Goal: Information Seeking & Learning: Check status

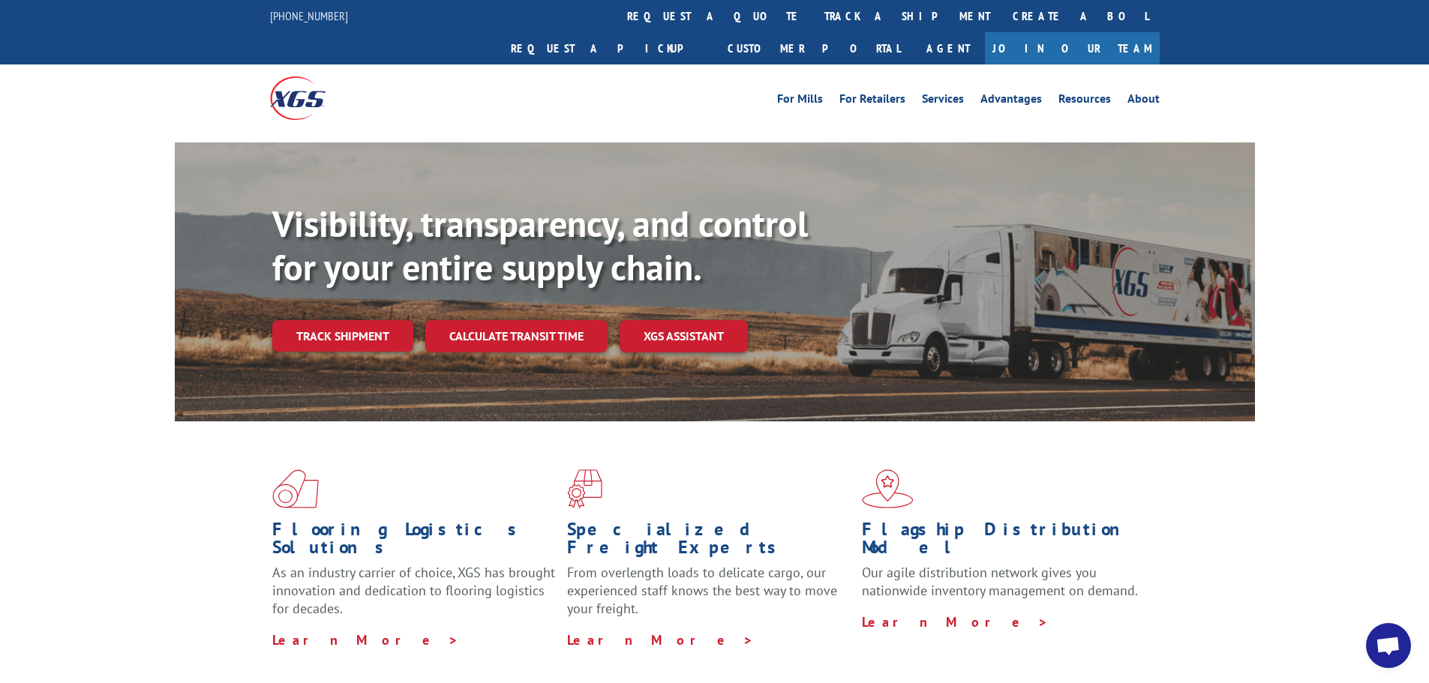
click at [367, 320] on link "Track shipment" at bounding box center [342, 336] width 141 height 32
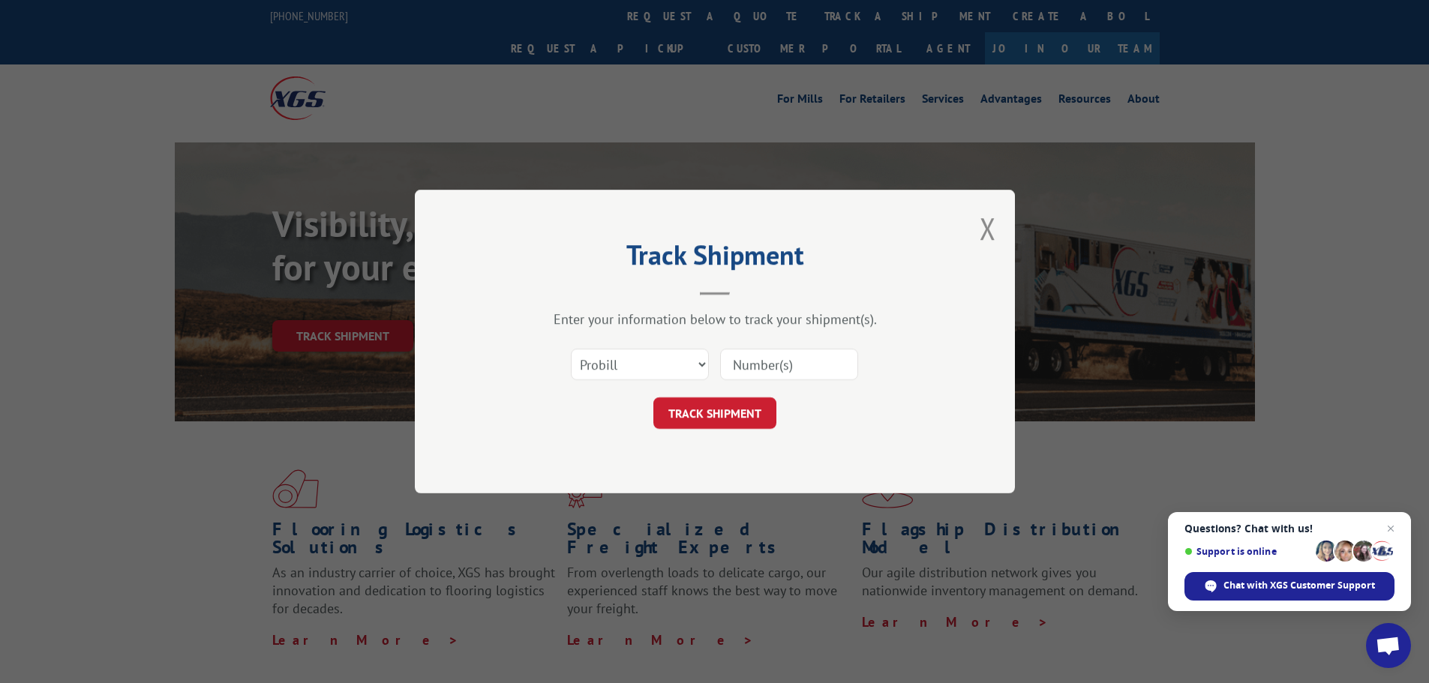
click at [781, 366] on input at bounding box center [789, 365] width 138 height 32
type input "17386447"
click at [719, 412] on button "TRACK SHIPMENT" at bounding box center [714, 414] width 123 height 32
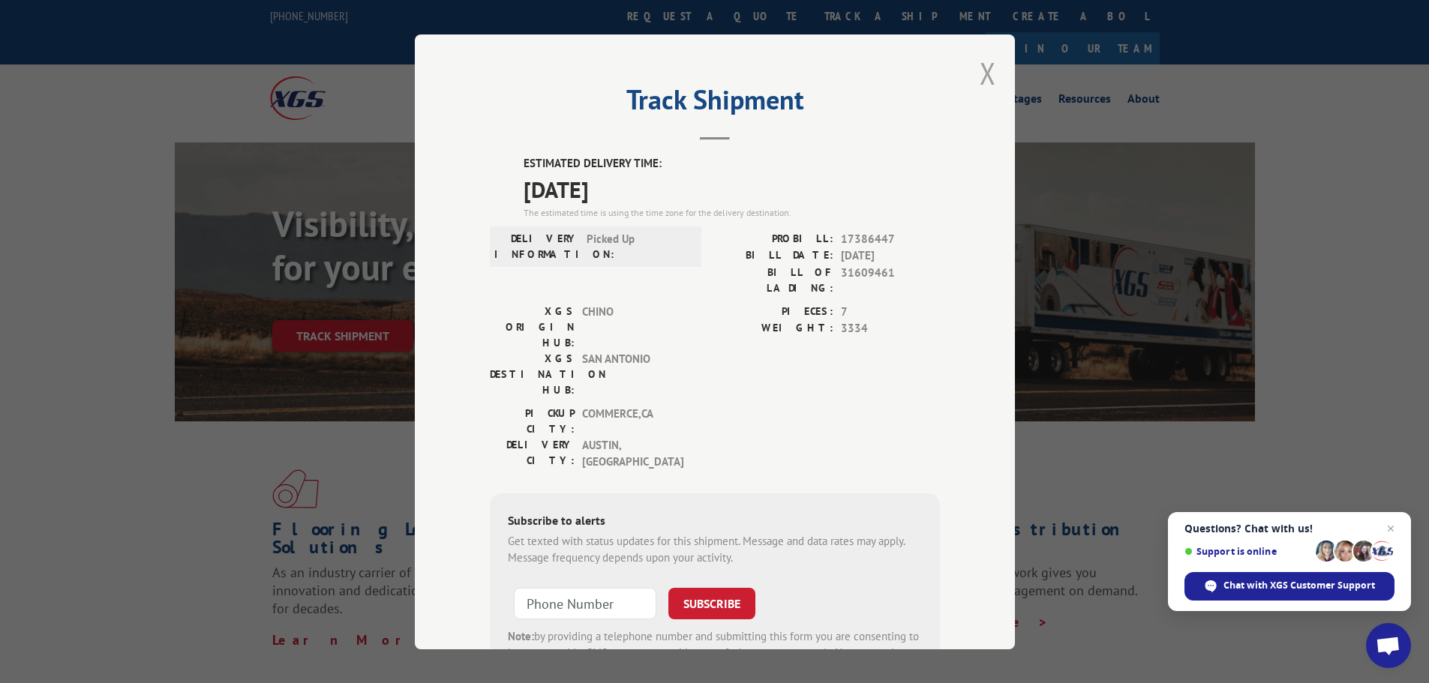
click at [984, 72] on button "Close modal" at bounding box center [988, 73] width 17 height 40
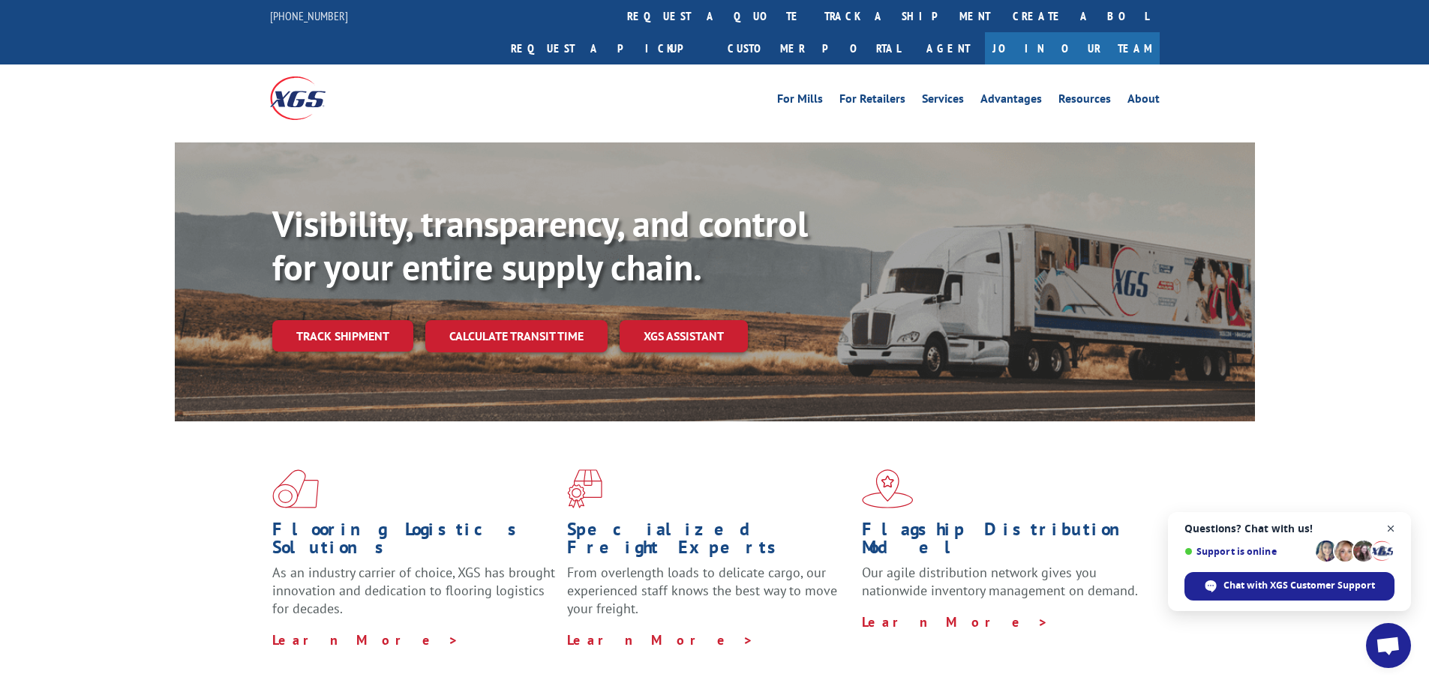
click at [1392, 528] on span "Close chat" at bounding box center [1391, 529] width 19 height 19
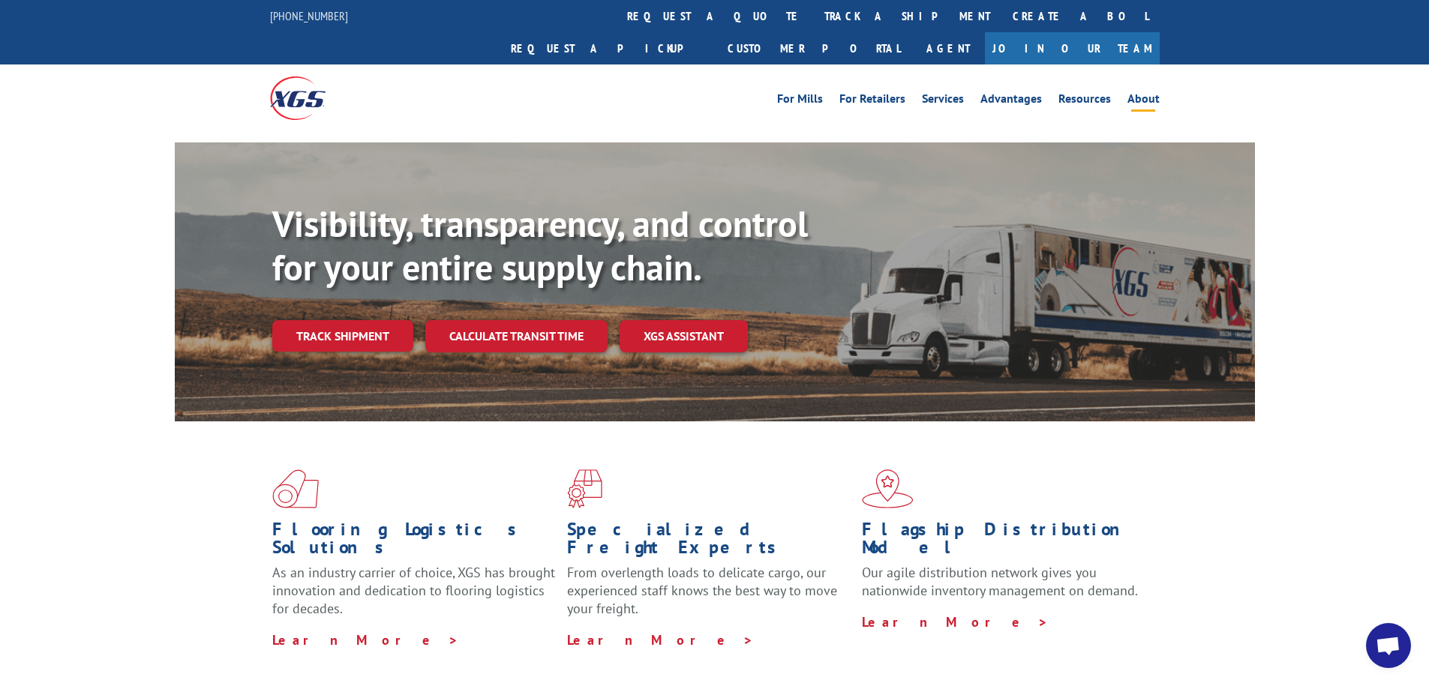
click at [1139, 93] on link "About" at bounding box center [1143, 101] width 32 height 17
